Goal: Task Accomplishment & Management: Manage account settings

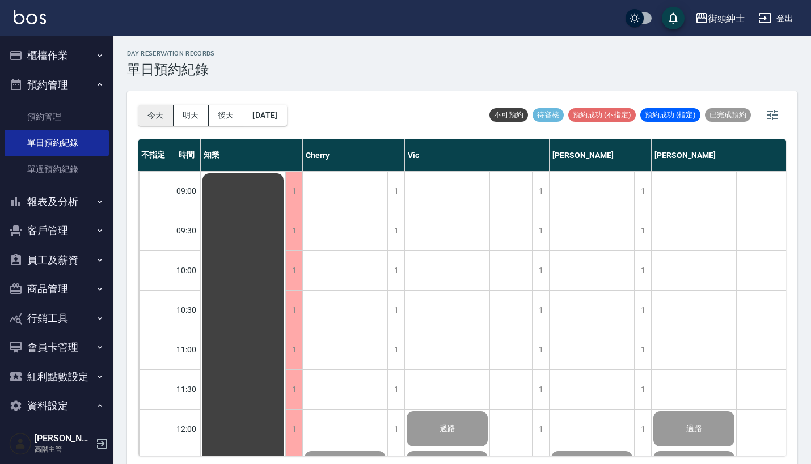
scroll to position [783, 0]
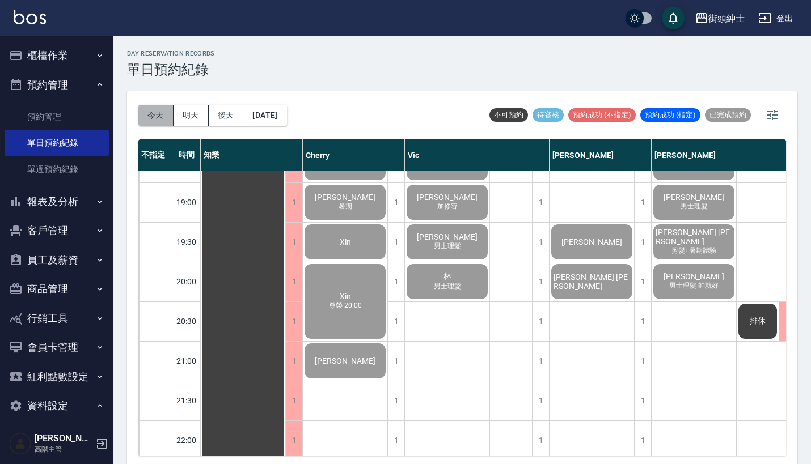
click at [151, 112] on button "今天" at bounding box center [155, 115] width 35 height 21
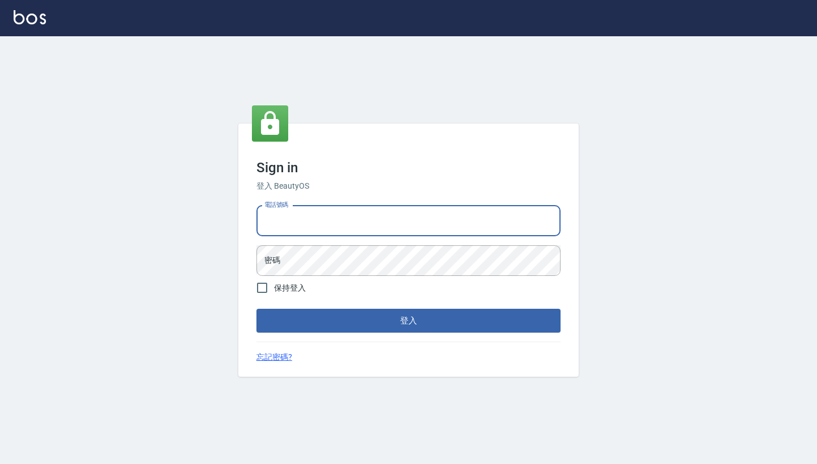
type input "0917500793"
click at [408, 321] on button "登入" at bounding box center [408, 321] width 304 height 24
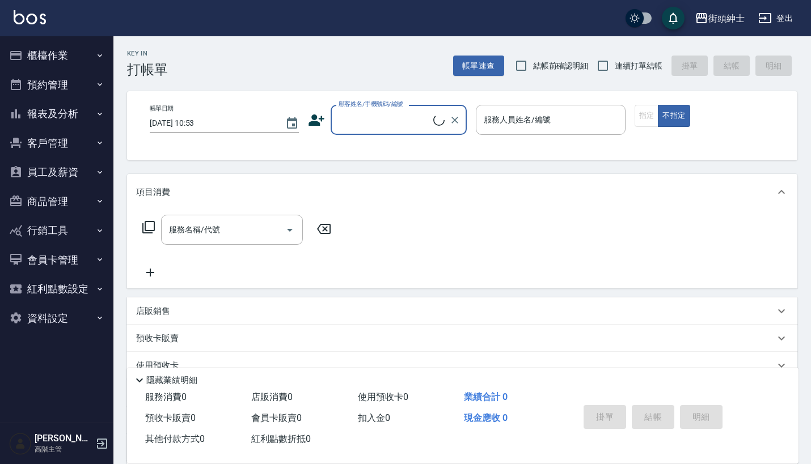
click at [77, 87] on button "預約管理" at bounding box center [57, 84] width 104 height 29
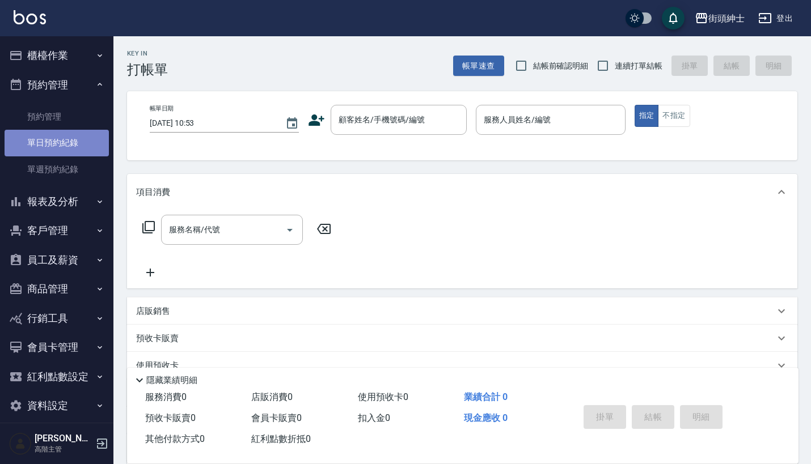
click at [67, 144] on link "單日預約紀錄" at bounding box center [57, 143] width 104 height 26
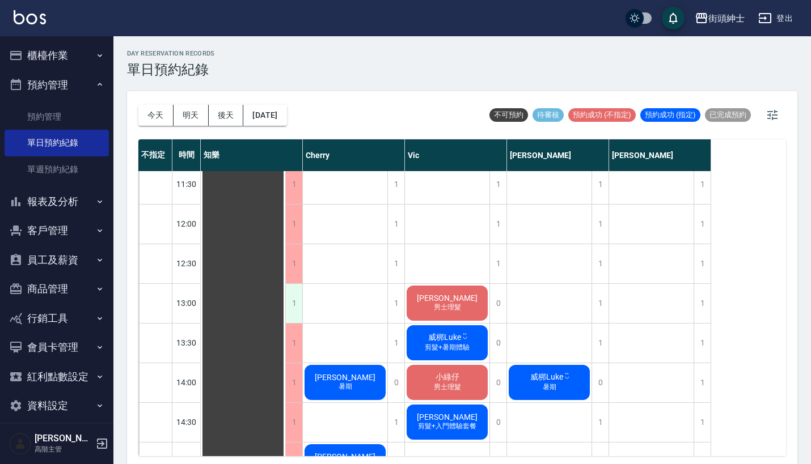
scroll to position [151, 0]
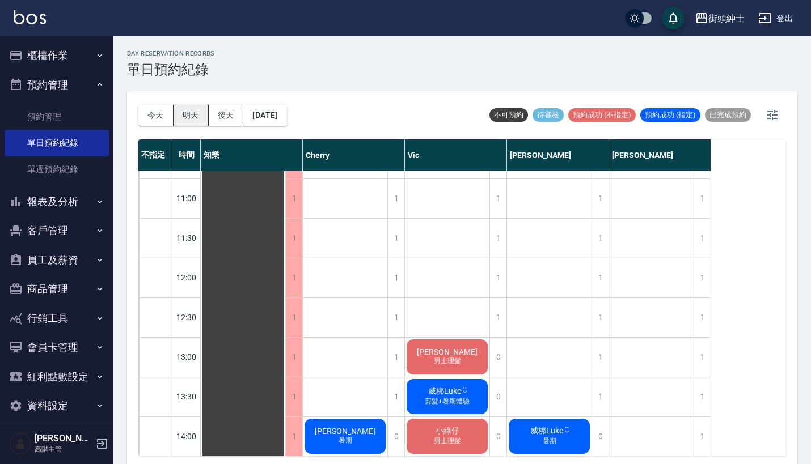
click at [195, 113] on button "明天" at bounding box center [191, 115] width 35 height 21
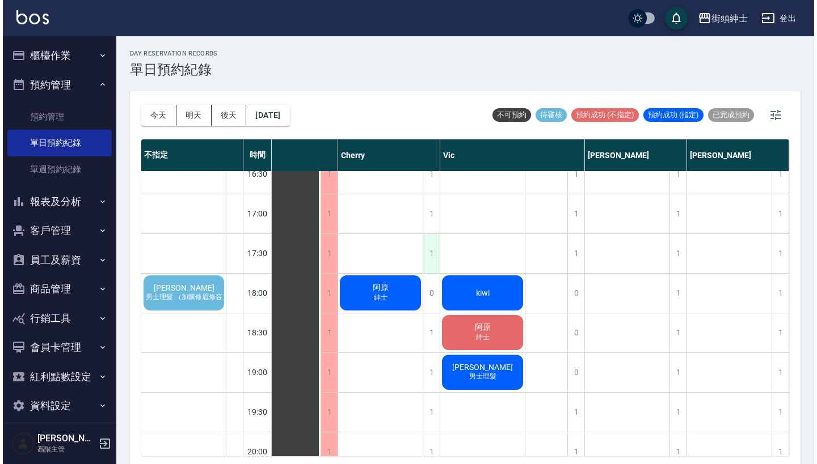
scroll to position [612, 41]
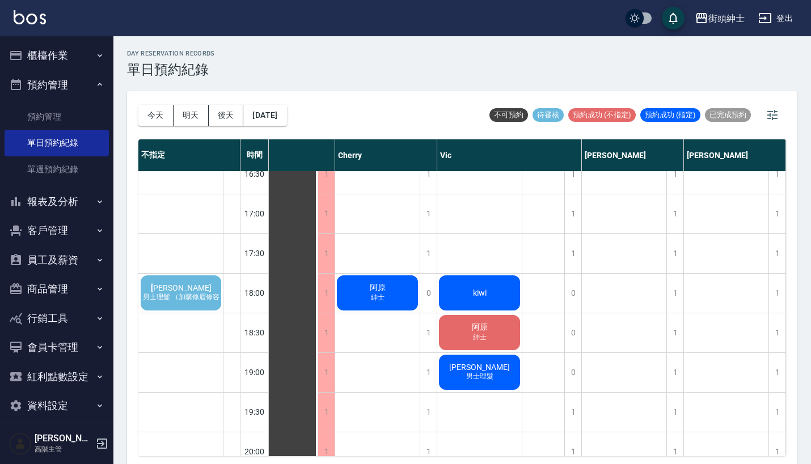
click at [174, 287] on span "李岳霖" at bounding box center [181, 288] width 65 height 9
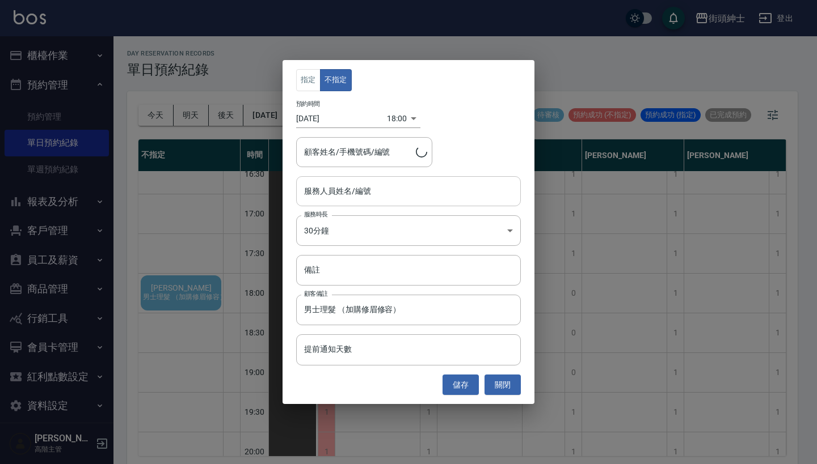
type input "李岳霖/0902019878"
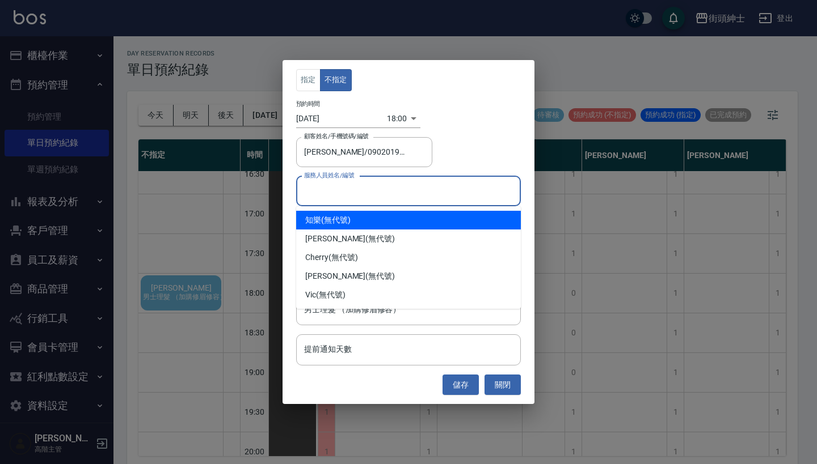
click at [415, 197] on input "服務人員姓名/編號" at bounding box center [408, 191] width 214 height 20
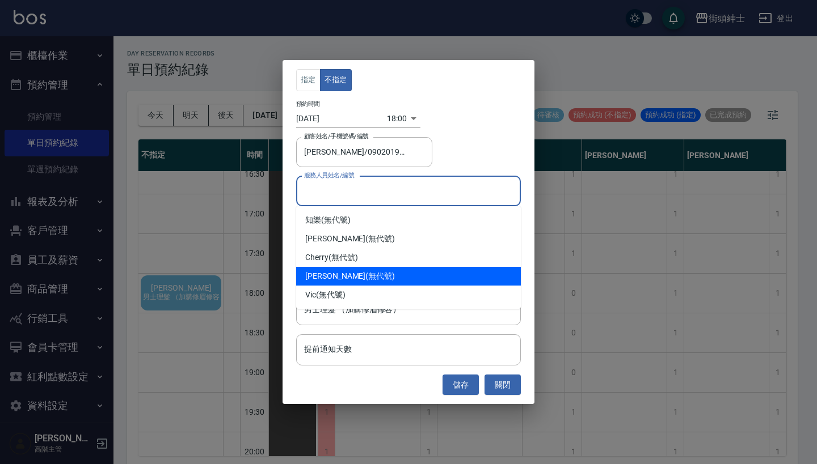
click at [350, 280] on div "eric (無代號)" at bounding box center [408, 276] width 225 height 19
type input "eric(無代號)"
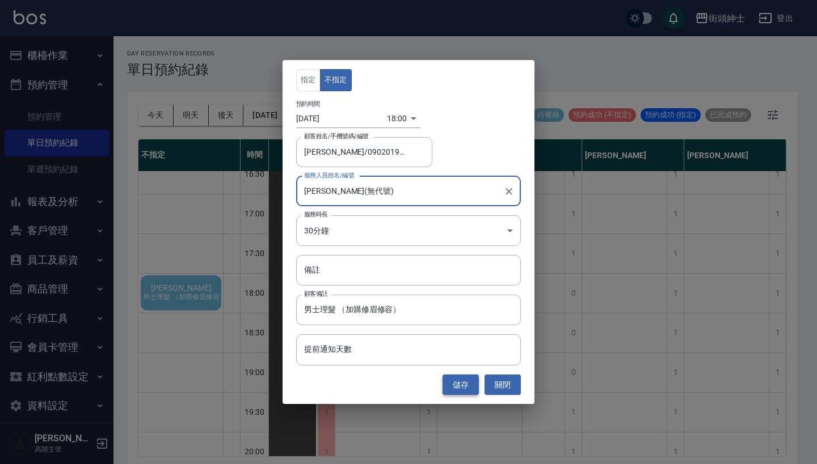
click at [460, 384] on button "儲存" at bounding box center [460, 385] width 36 height 21
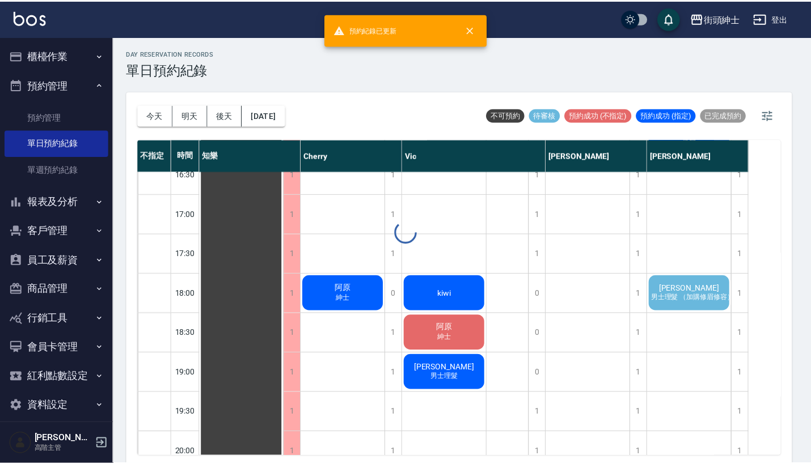
scroll to position [612, 0]
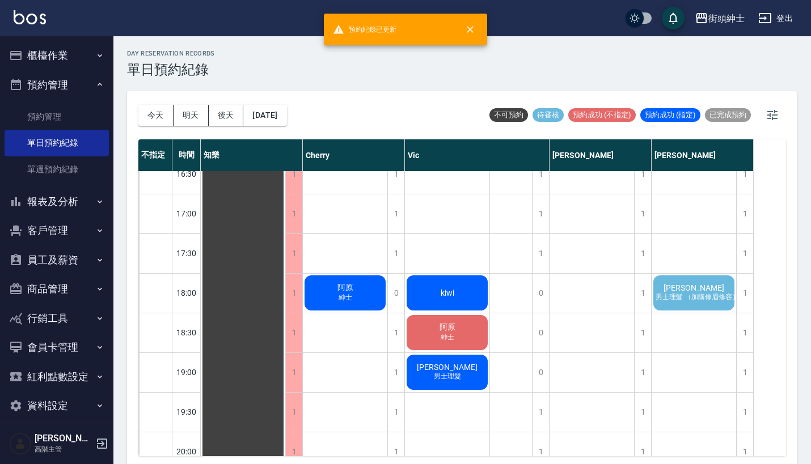
click at [673, 297] on span "男士理髮 （加購修眉修容）" at bounding box center [697, 298] width 88 height 10
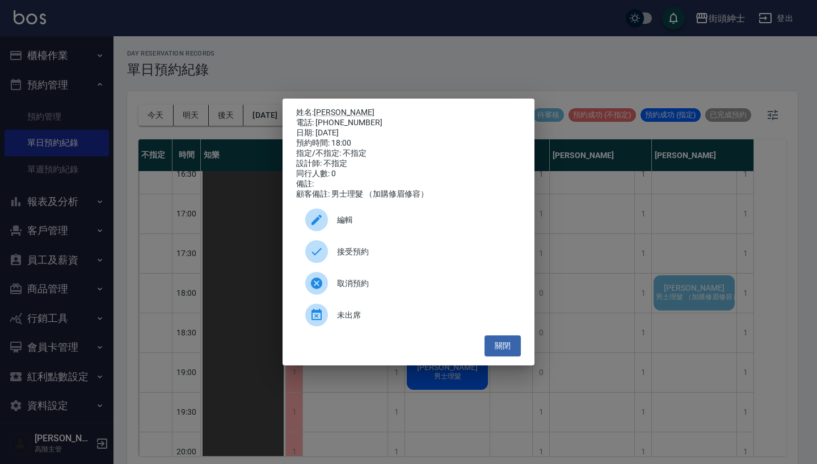
click at [416, 264] on div "接受預約" at bounding box center [408, 252] width 225 height 32
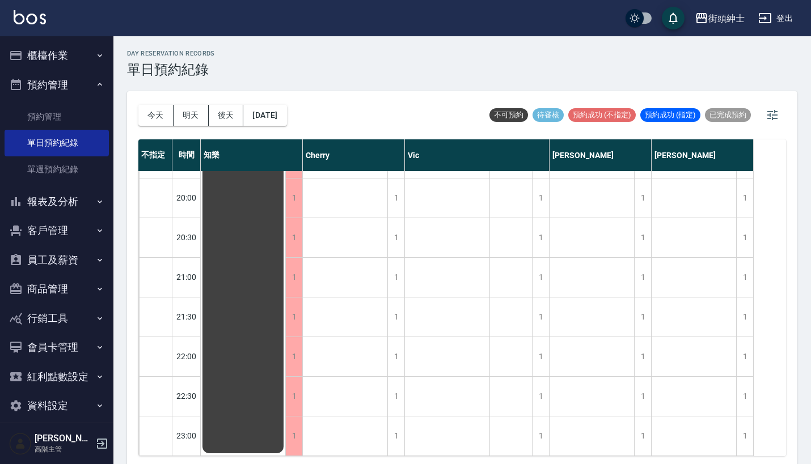
scroll to position [876, 0]
click at [227, 119] on button "後天" at bounding box center [226, 115] width 35 height 21
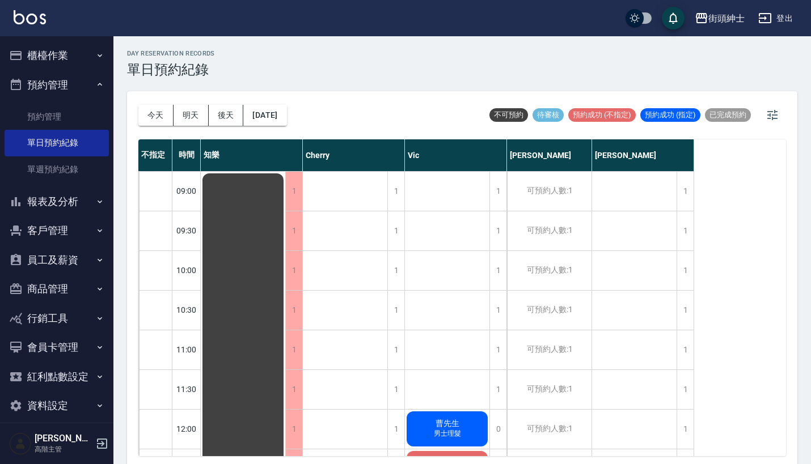
click at [158, 125] on div "今天 明天 後天 2025/08/28" at bounding box center [212, 115] width 149 height 48
click at [158, 113] on button "今天" at bounding box center [155, 115] width 35 height 21
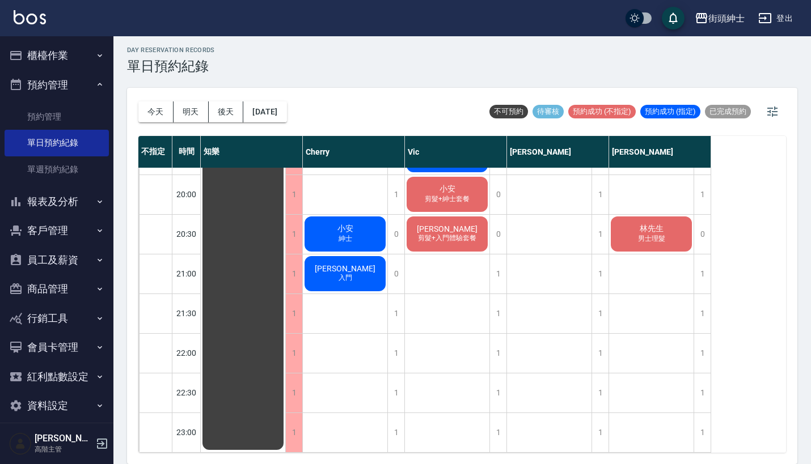
scroll to position [3, 0]
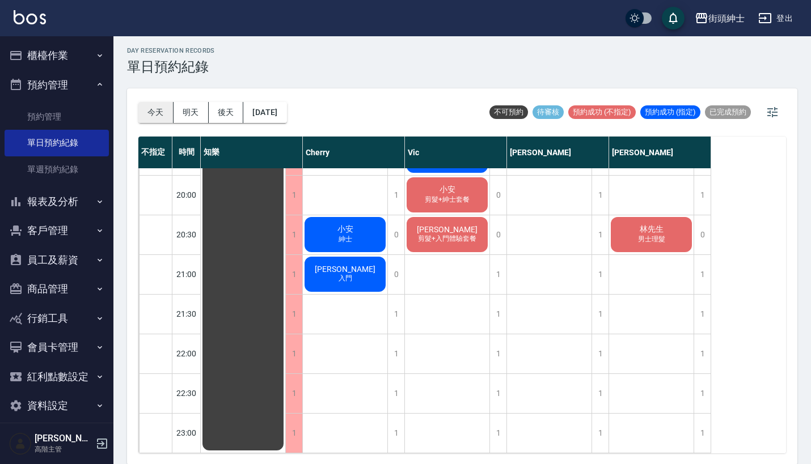
click at [157, 119] on button "今天" at bounding box center [155, 112] width 35 height 21
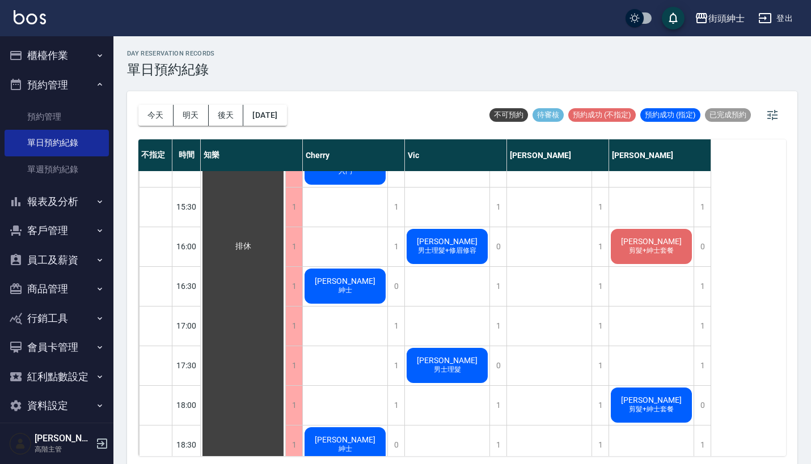
scroll to position [501, 0]
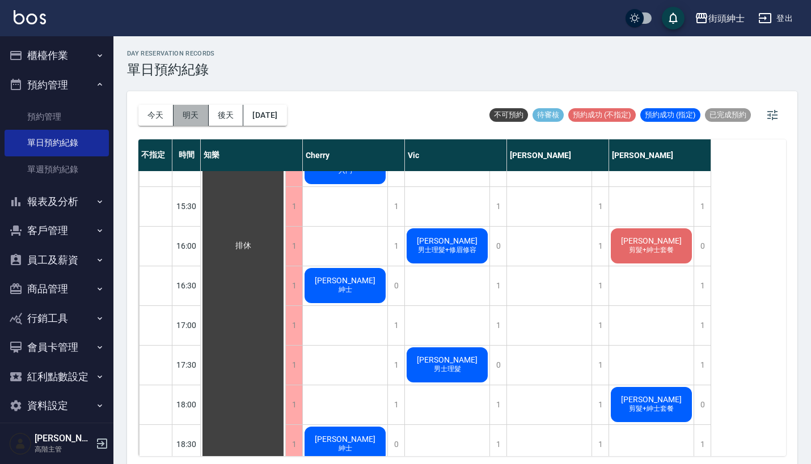
click at [191, 107] on button "明天" at bounding box center [191, 115] width 35 height 21
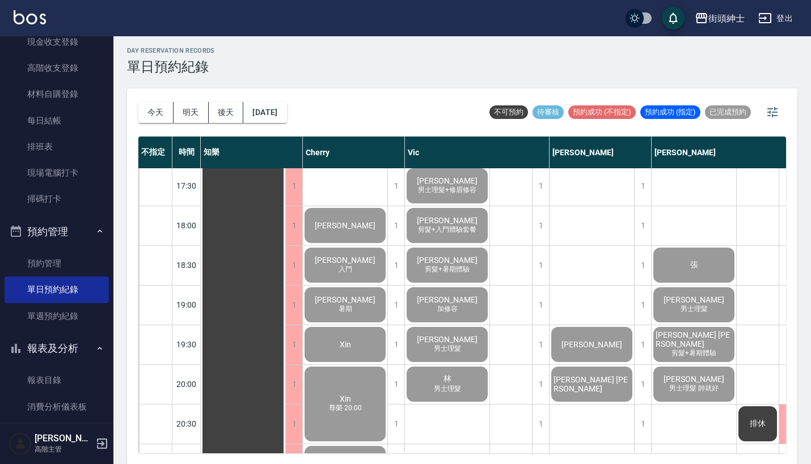
scroll to position [651, 0]
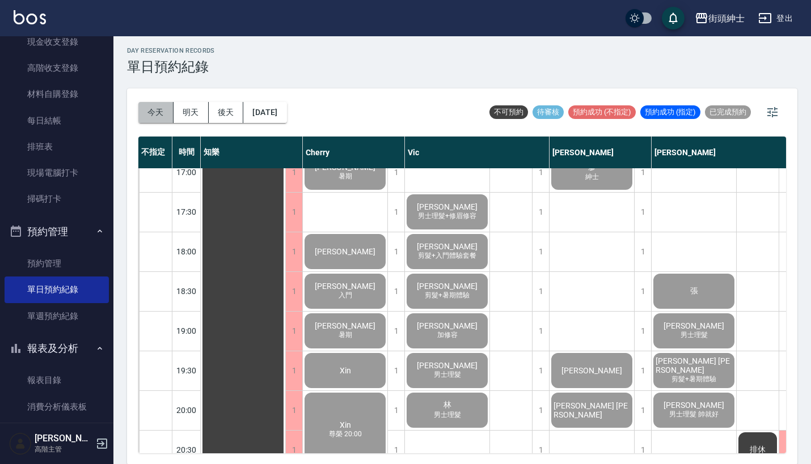
drag, startPoint x: 154, startPoint y: 113, endPoint x: 421, endPoint y: 50, distance: 275.1
click at [154, 113] on button "今天" at bounding box center [155, 112] width 35 height 21
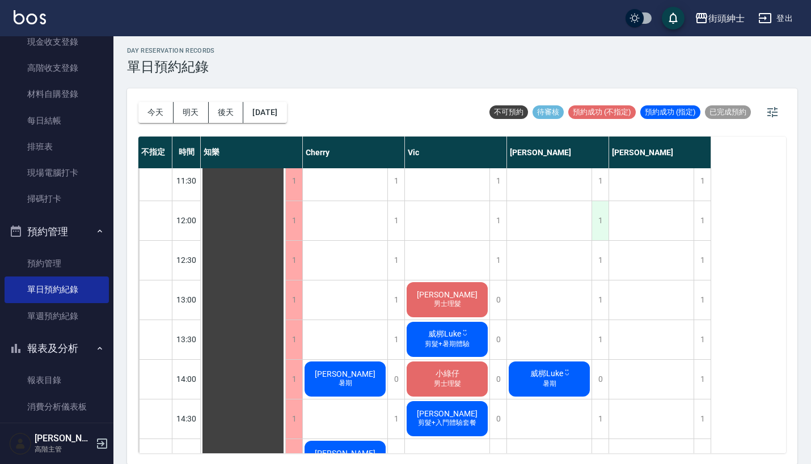
scroll to position [205, 0]
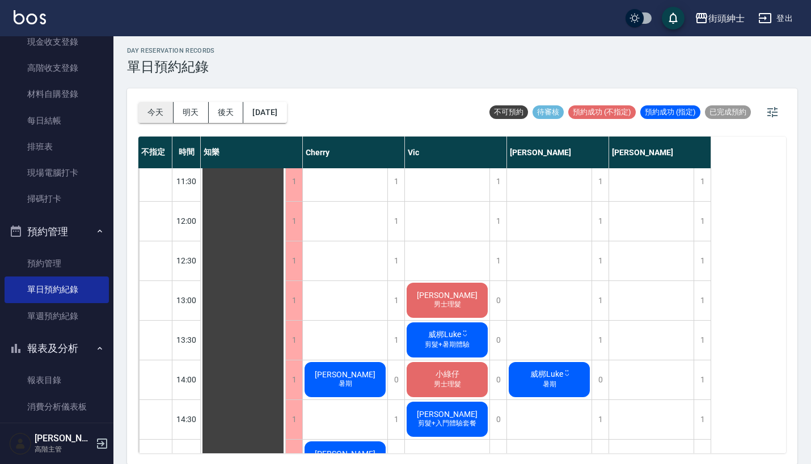
click at [157, 112] on button "今天" at bounding box center [155, 112] width 35 height 21
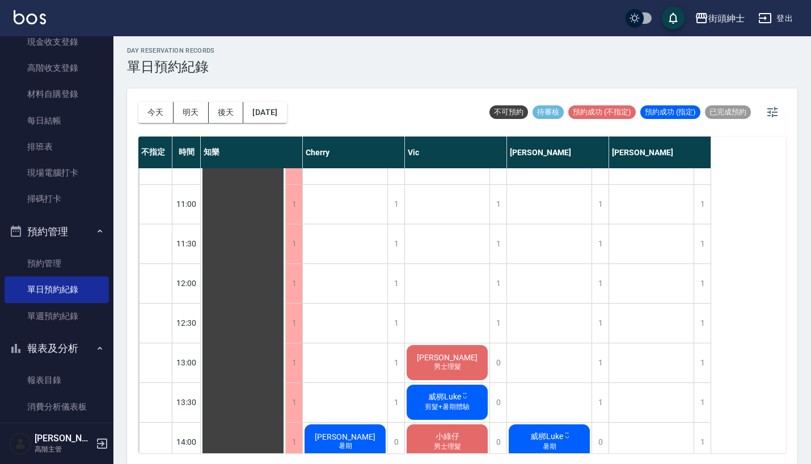
scroll to position [134, 0]
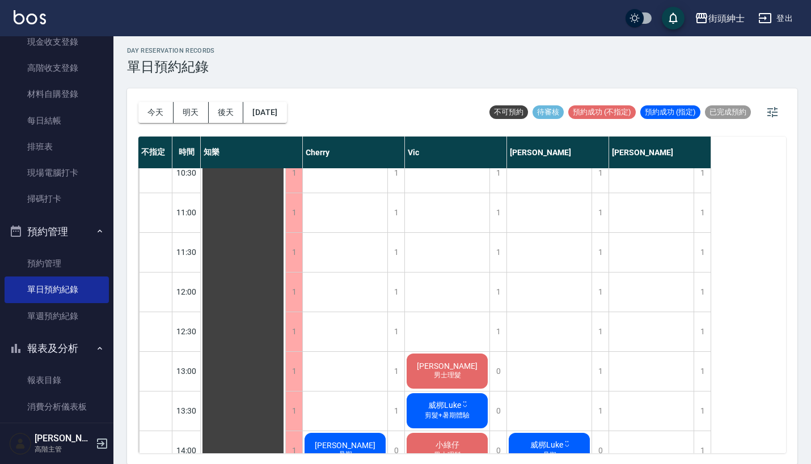
click at [164, 125] on div "今天 明天 後天 2025/08/26" at bounding box center [212, 112] width 149 height 48
click at [159, 115] on button "今天" at bounding box center [155, 112] width 35 height 21
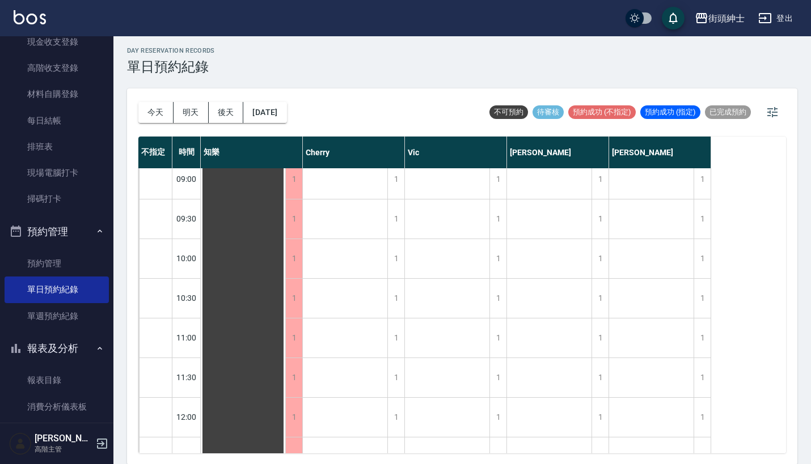
scroll to position [0, 0]
